Goal: Find specific page/section: Find specific page/section

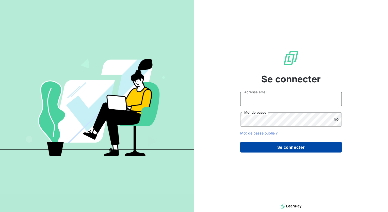
type input "K.eslinger@ttm-environnement.fr"
click at [269, 144] on button "Se connecter" at bounding box center [291, 147] width 102 height 11
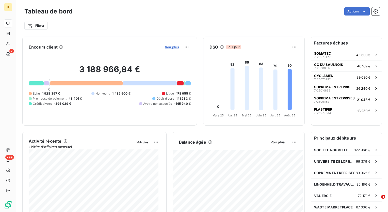
click at [172, 46] on span "Voir plus" at bounding box center [172, 47] width 14 height 4
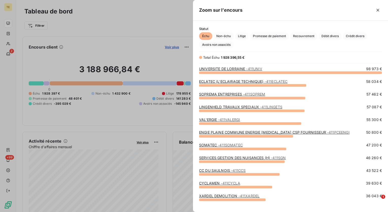
scroll to position [136, 191]
click at [302, 35] on span "Recouvrement" at bounding box center [303, 36] width 27 height 8
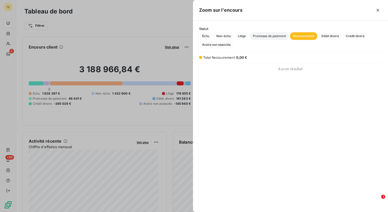
click at [274, 36] on span "Promesse de paiement" at bounding box center [269, 36] width 39 height 8
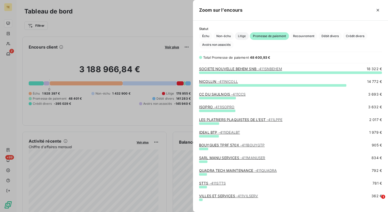
click at [244, 37] on span "Litige" at bounding box center [242, 36] width 14 height 8
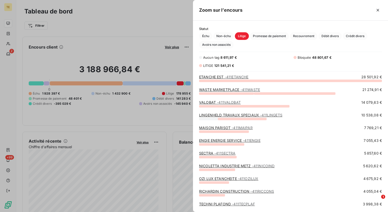
scroll to position [127, 191]
click at [223, 37] on span "Non-échu" at bounding box center [223, 36] width 21 height 8
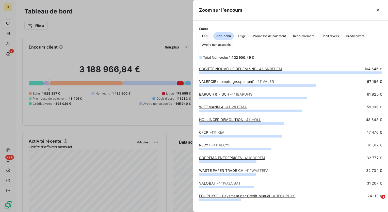
scroll to position [4, 4]
click at [239, 39] on span "Litige" at bounding box center [242, 36] width 14 height 8
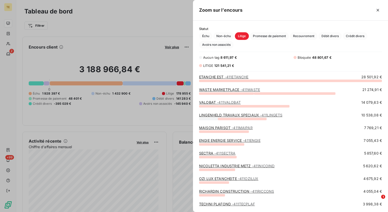
click at [223, 154] on span "- 411SECTRA" at bounding box center [224, 153] width 21 height 4
